Goal: Task Accomplishment & Management: Manage account settings

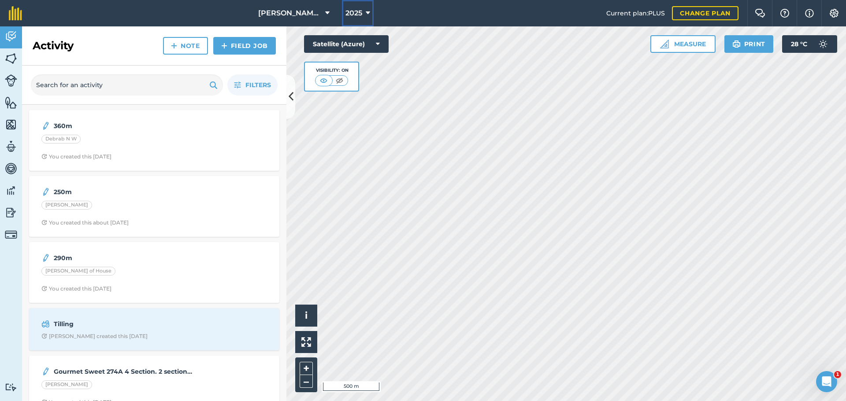
click at [355, 17] on span "2025" at bounding box center [353, 13] width 17 height 11
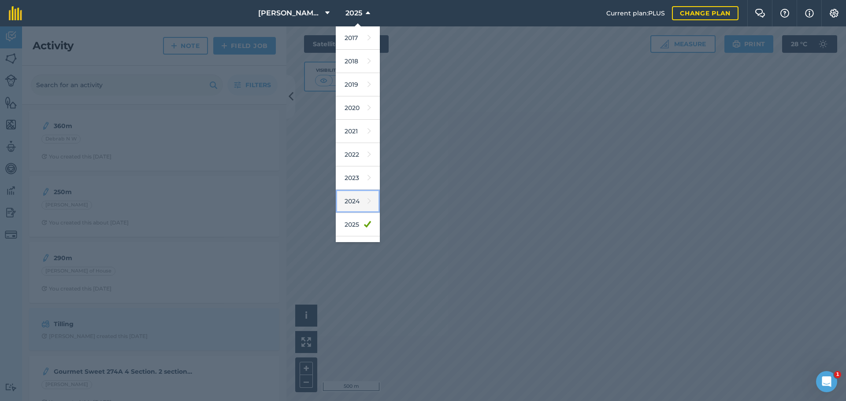
click at [357, 204] on link "2024" at bounding box center [358, 201] width 44 height 23
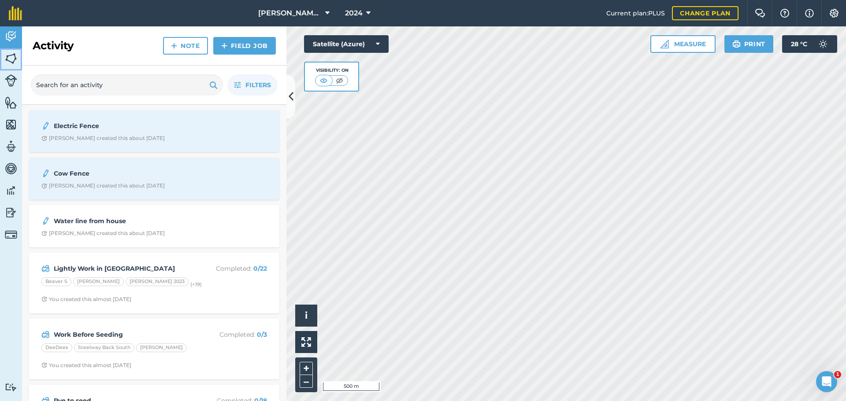
click at [13, 53] on img at bounding box center [11, 58] width 12 height 13
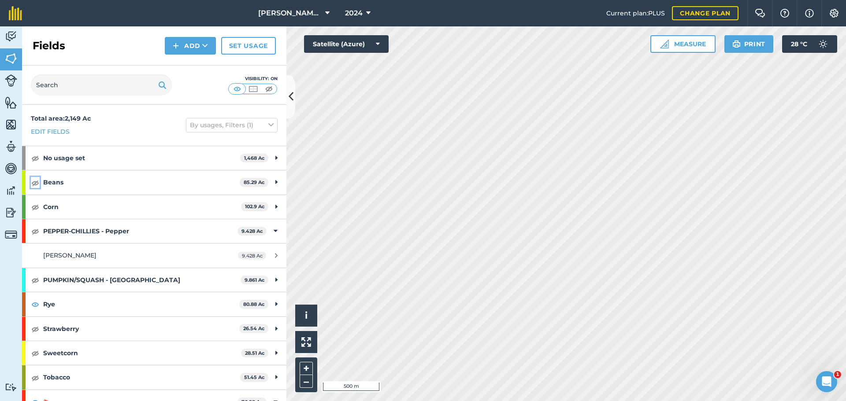
click at [34, 182] on img at bounding box center [35, 182] width 8 height 11
click at [33, 208] on img at bounding box center [35, 207] width 8 height 11
click at [34, 157] on img at bounding box center [35, 158] width 8 height 11
click at [33, 157] on img at bounding box center [35, 158] width 8 height 11
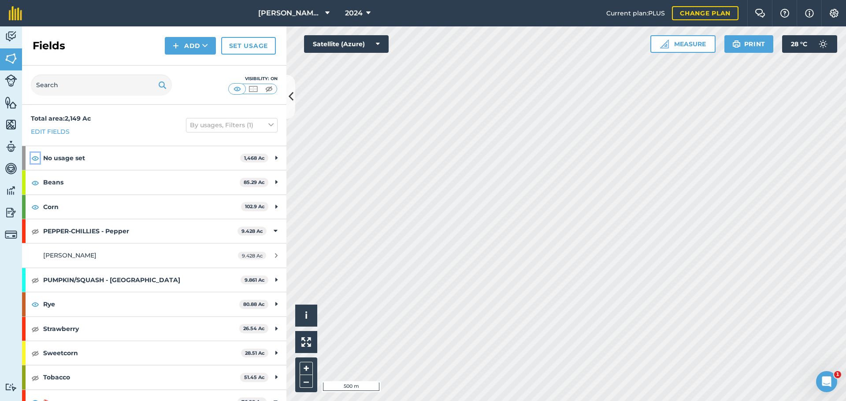
click at [33, 157] on img at bounding box center [35, 158] width 8 height 11
